Goal: Complete application form

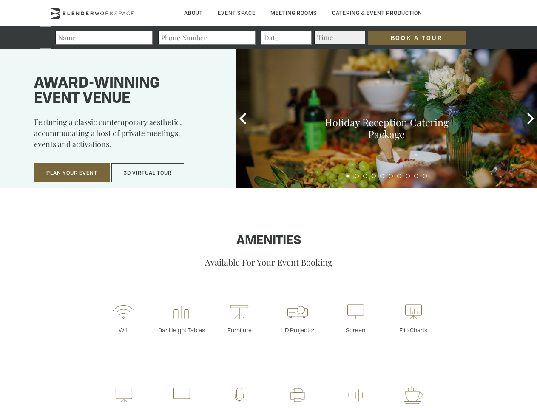
click at [410, 38] on input "Book a Tour" at bounding box center [417, 38] width 98 height 14
click at [72, 173] on button "Plan Your Event" at bounding box center [72, 173] width 76 height 20
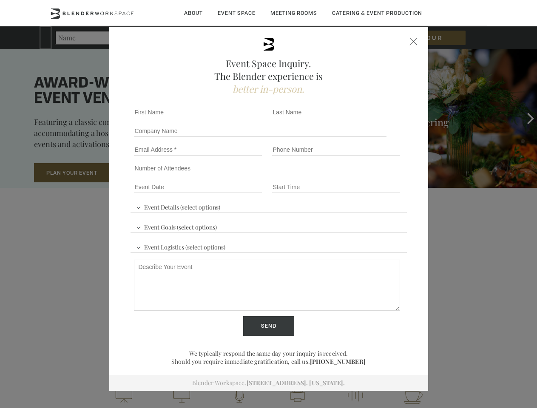
click at [148, 173] on button "3D Virtual Tour" at bounding box center [147, 173] width 73 height 20
click at [243, 119] on div "First name *" at bounding box center [199, 112] width 138 height 19
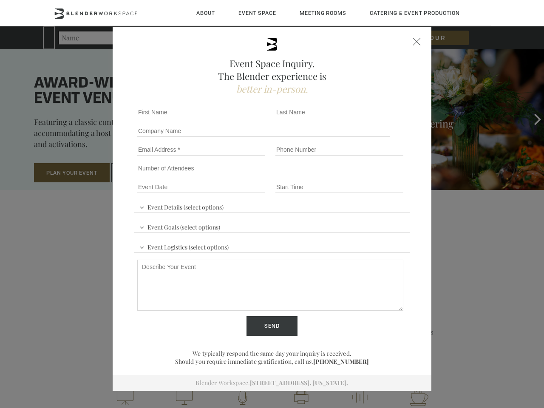
click at [530, 119] on div "Event Space Inquiry. The Blender experience is better in-person. Event Details …" at bounding box center [272, 204] width 544 height 408
click at [348, 176] on fieldset "Number of Attendees Budget Range" at bounding box center [272, 168] width 276 height 19
click at [357, 176] on fieldset "Number of Attendees Budget Range" at bounding box center [272, 168] width 276 height 19
click at [365, 176] on fieldset "Number of Attendees Budget Range" at bounding box center [272, 168] width 276 height 19
click at [374, 176] on fieldset "Number of Attendees Budget Range" at bounding box center [272, 168] width 276 height 19
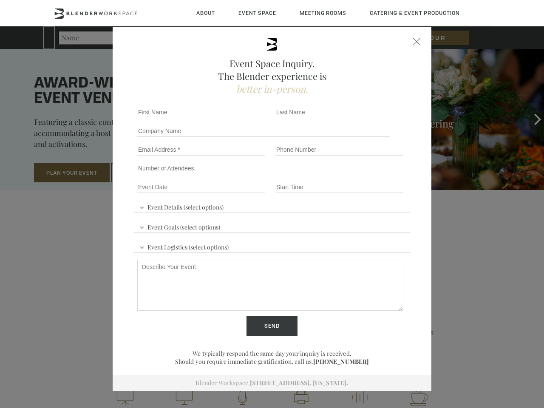
click at [382, 176] on fieldset "Number of Attendees Budget Range" at bounding box center [272, 168] width 276 height 19
